Goal: Check status

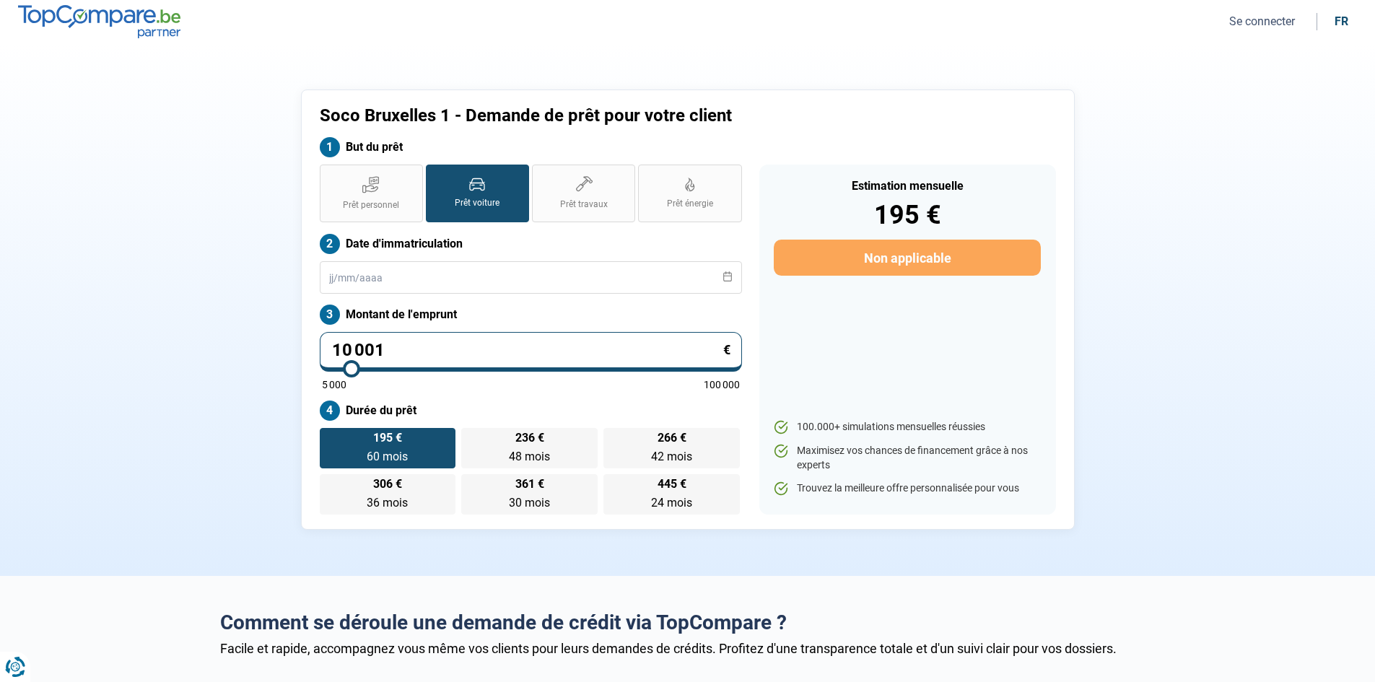
click at [1249, 20] on button "Se connecter" at bounding box center [1262, 21] width 74 height 15
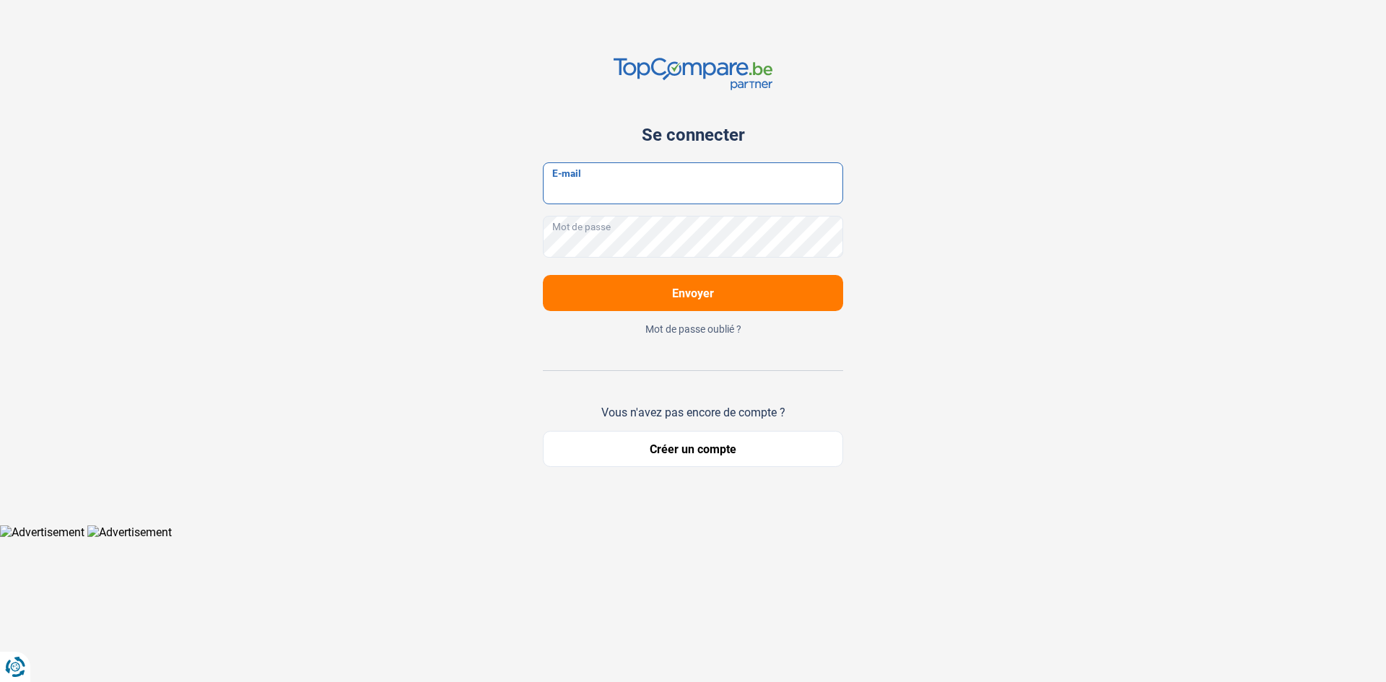
click at [697, 183] on input "E-mail" at bounding box center [693, 183] width 300 height 42
type input "[EMAIL_ADDRESS][DOMAIN_NAME]"
click at [543, 275] on button "Envoyer" at bounding box center [693, 293] width 300 height 36
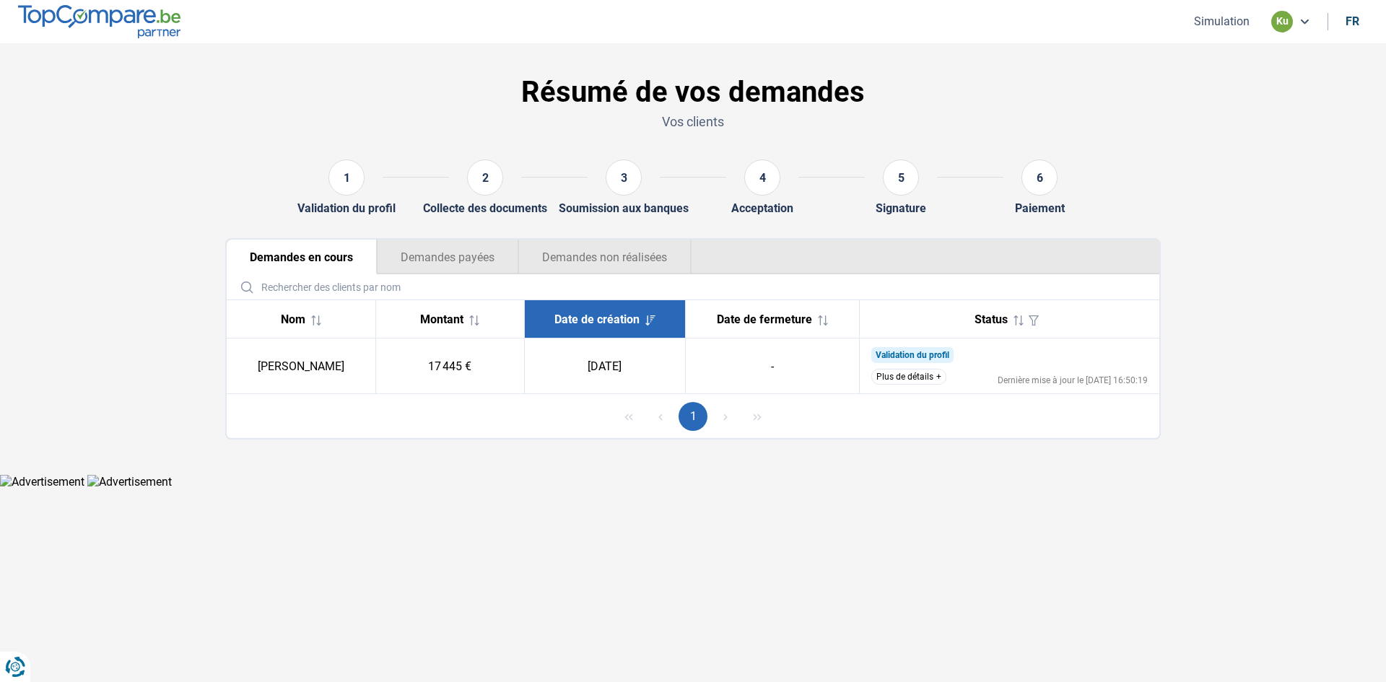
click at [425, 263] on button "Demandes payées" at bounding box center [447, 257] width 141 height 35
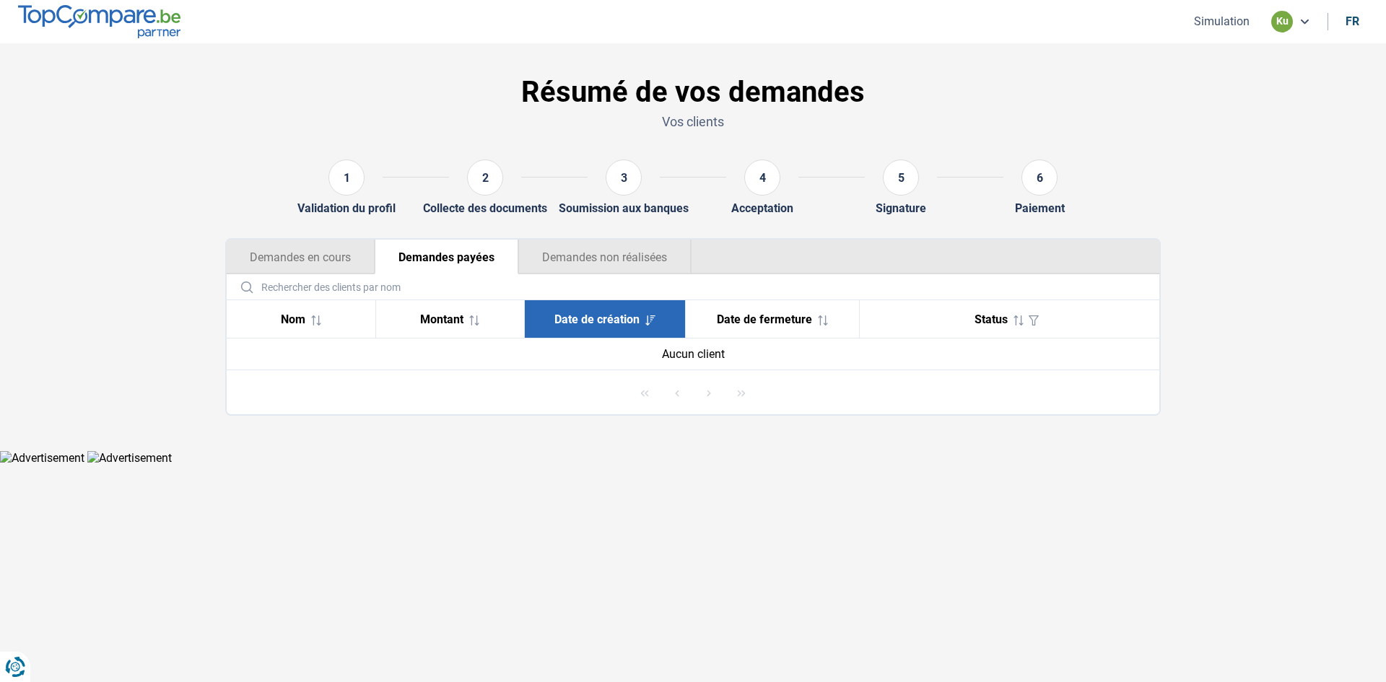
click at [285, 256] on button "Demandes en cours" at bounding box center [301, 257] width 148 height 35
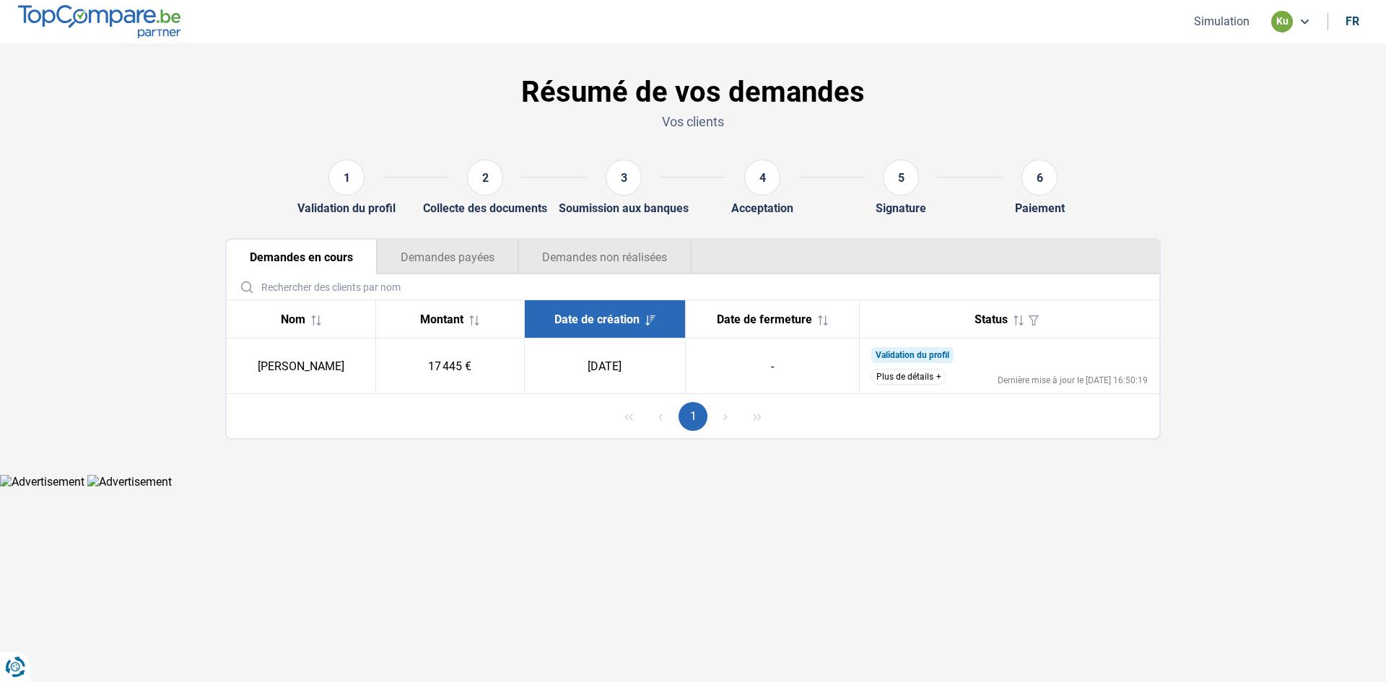
click at [294, 370] on td "[PERSON_NAME]" at bounding box center [301, 367] width 149 height 56
click at [881, 377] on button "Plus de détails" at bounding box center [908, 377] width 75 height 16
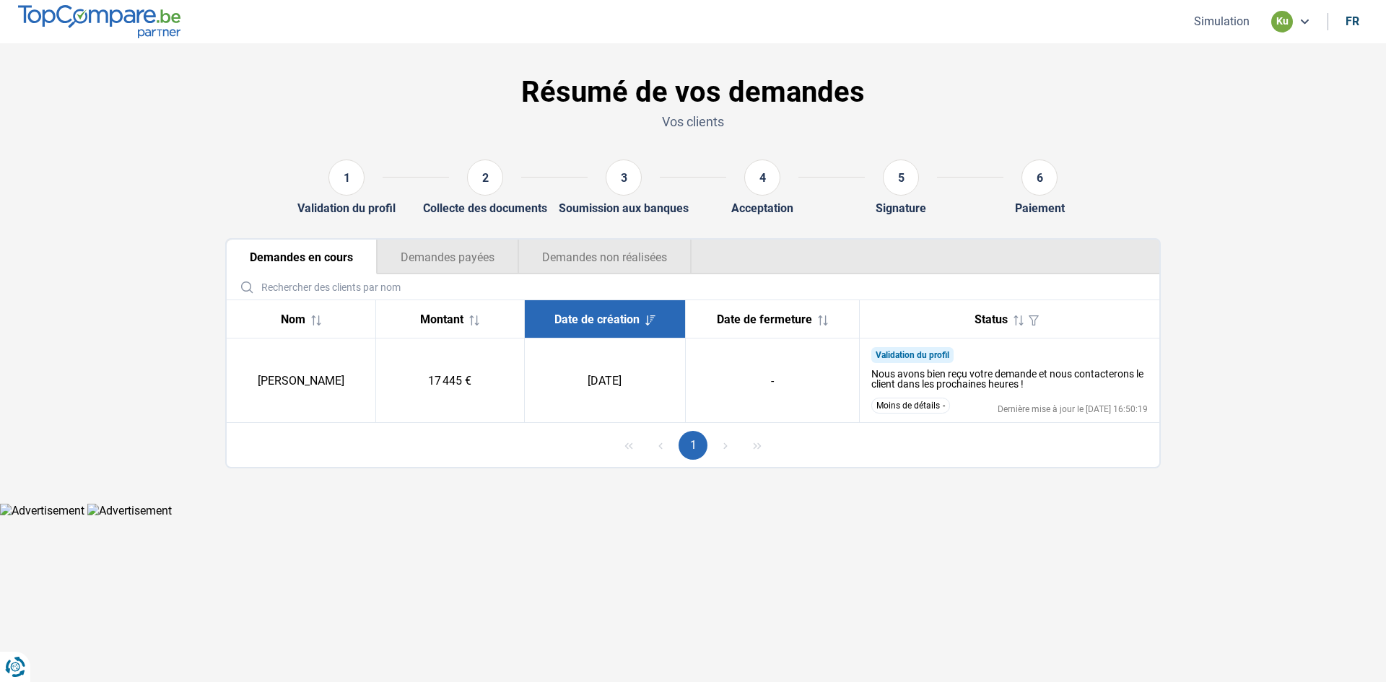
click at [486, 183] on div "2" at bounding box center [485, 178] width 36 height 36
click at [432, 258] on button "Demandes payées" at bounding box center [447, 257] width 141 height 35
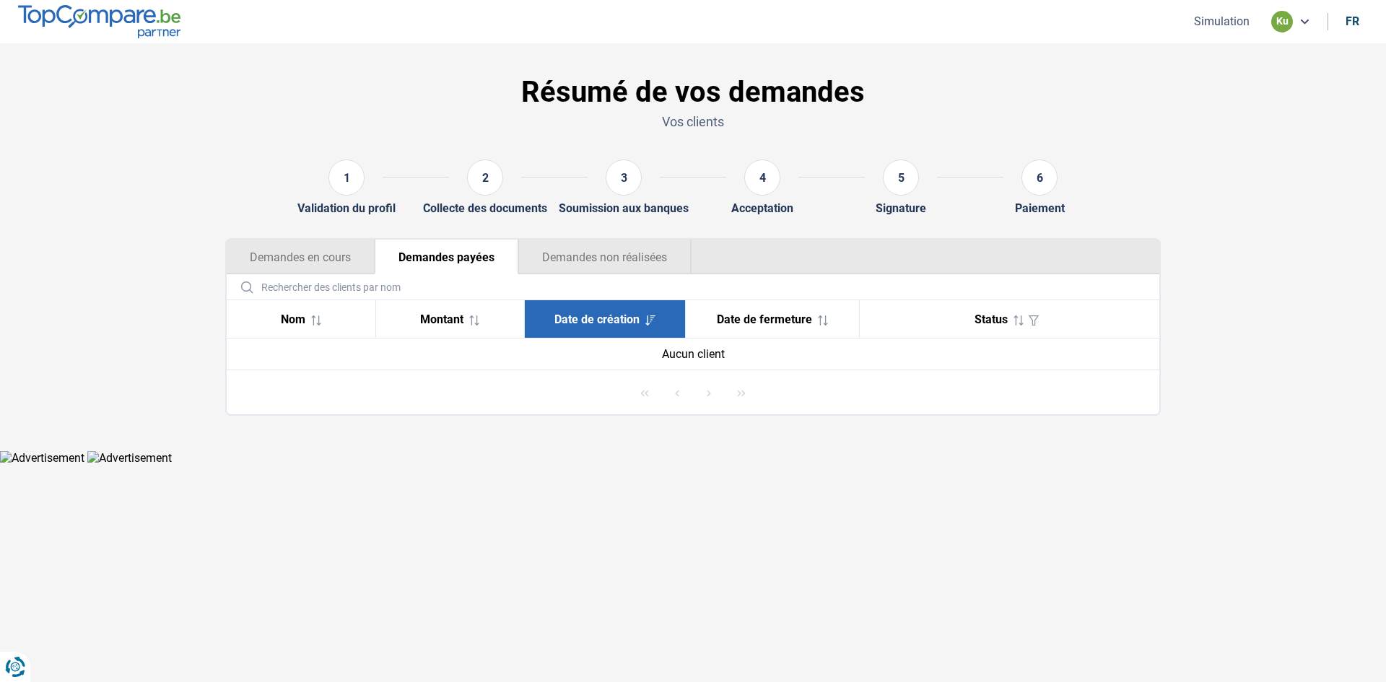
click at [332, 263] on button "Demandes en cours" at bounding box center [301, 257] width 148 height 35
